Goal: Information Seeking & Learning: Learn about a topic

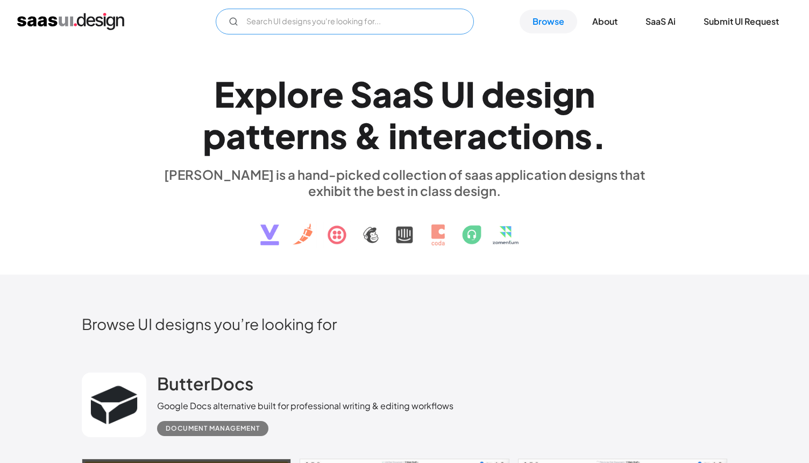
click at [314, 25] on input "Email Form" at bounding box center [345, 22] width 258 height 26
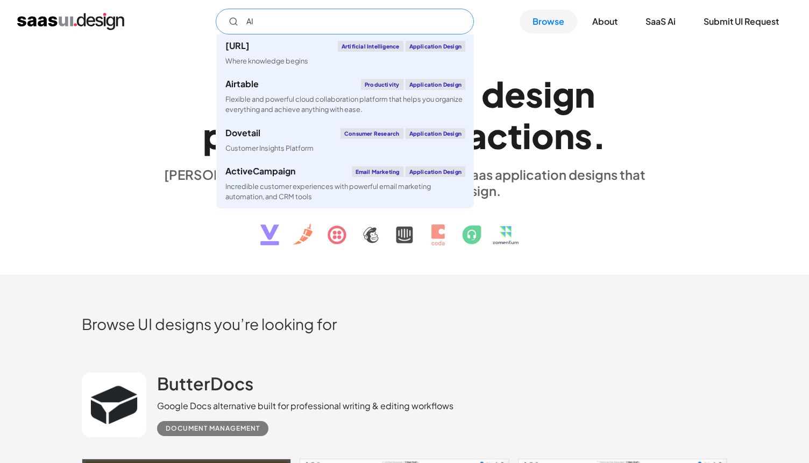
type input "A"
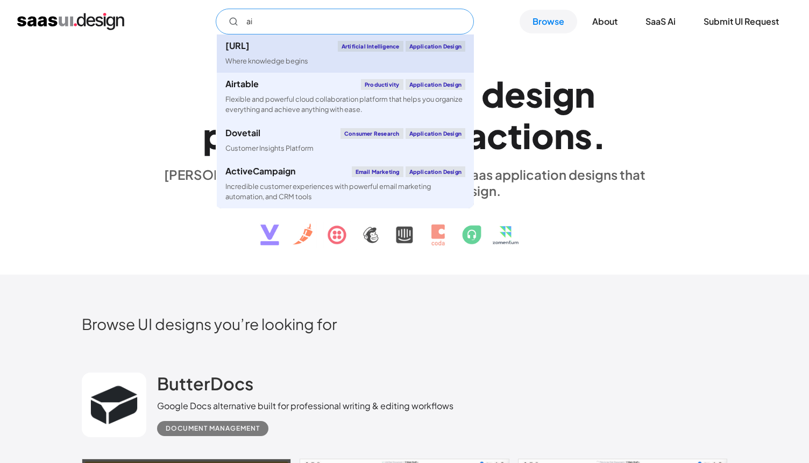
click at [314, 58] on link "[URL] Artificial Intelligence Application Design Where knowledge begins" at bounding box center [345, 53] width 257 height 38
type input "ai"
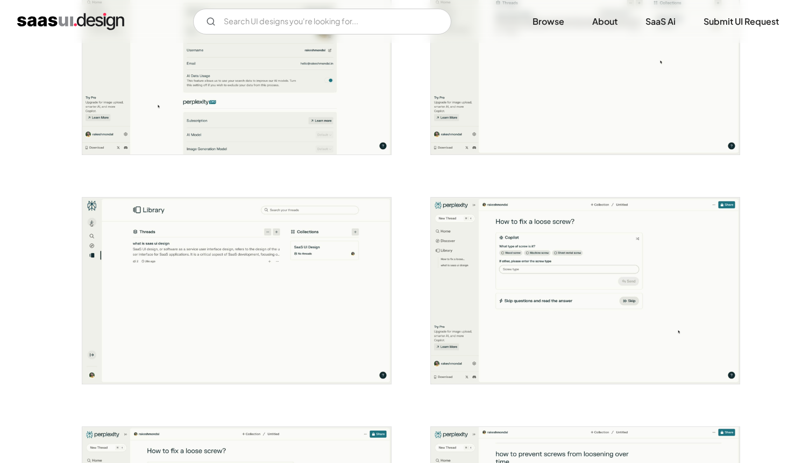
scroll to position [1799, 0]
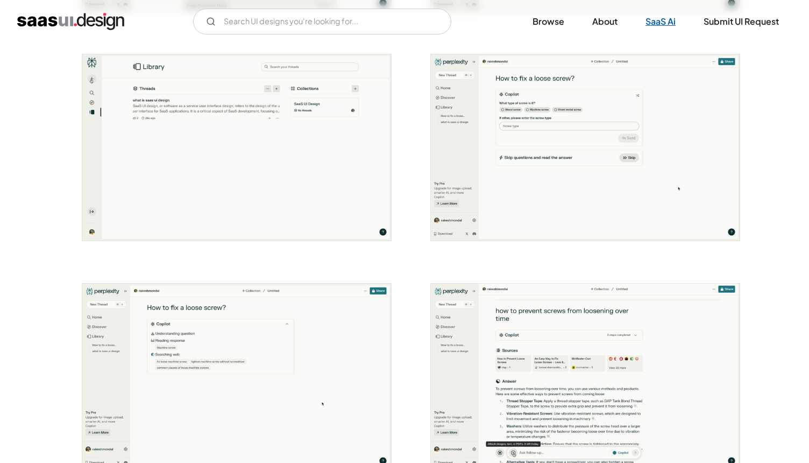
click at [655, 26] on link "SaaS Ai" at bounding box center [661, 22] width 56 height 24
